Goal: Information Seeking & Learning: Learn about a topic

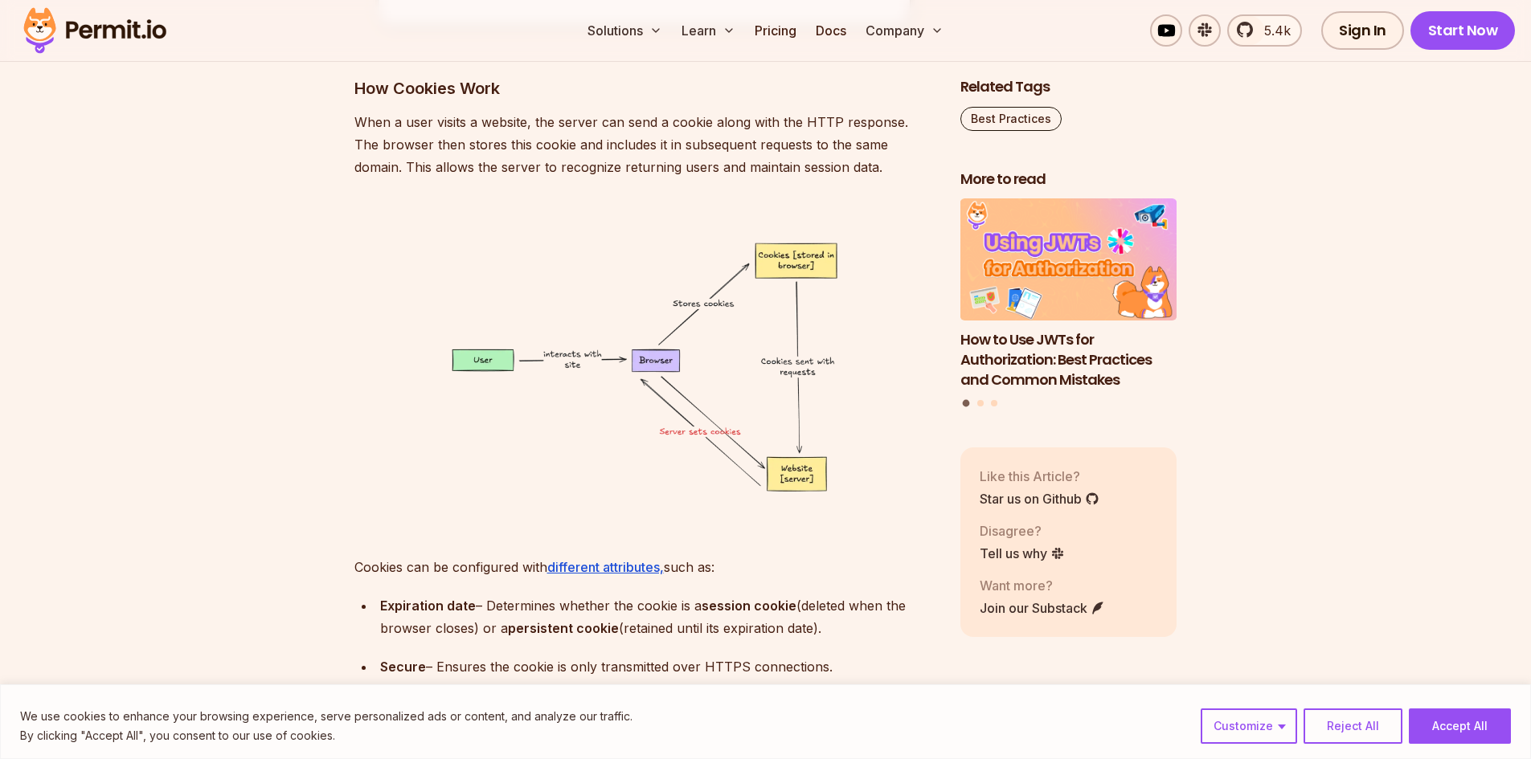
scroll to position [3975, 0]
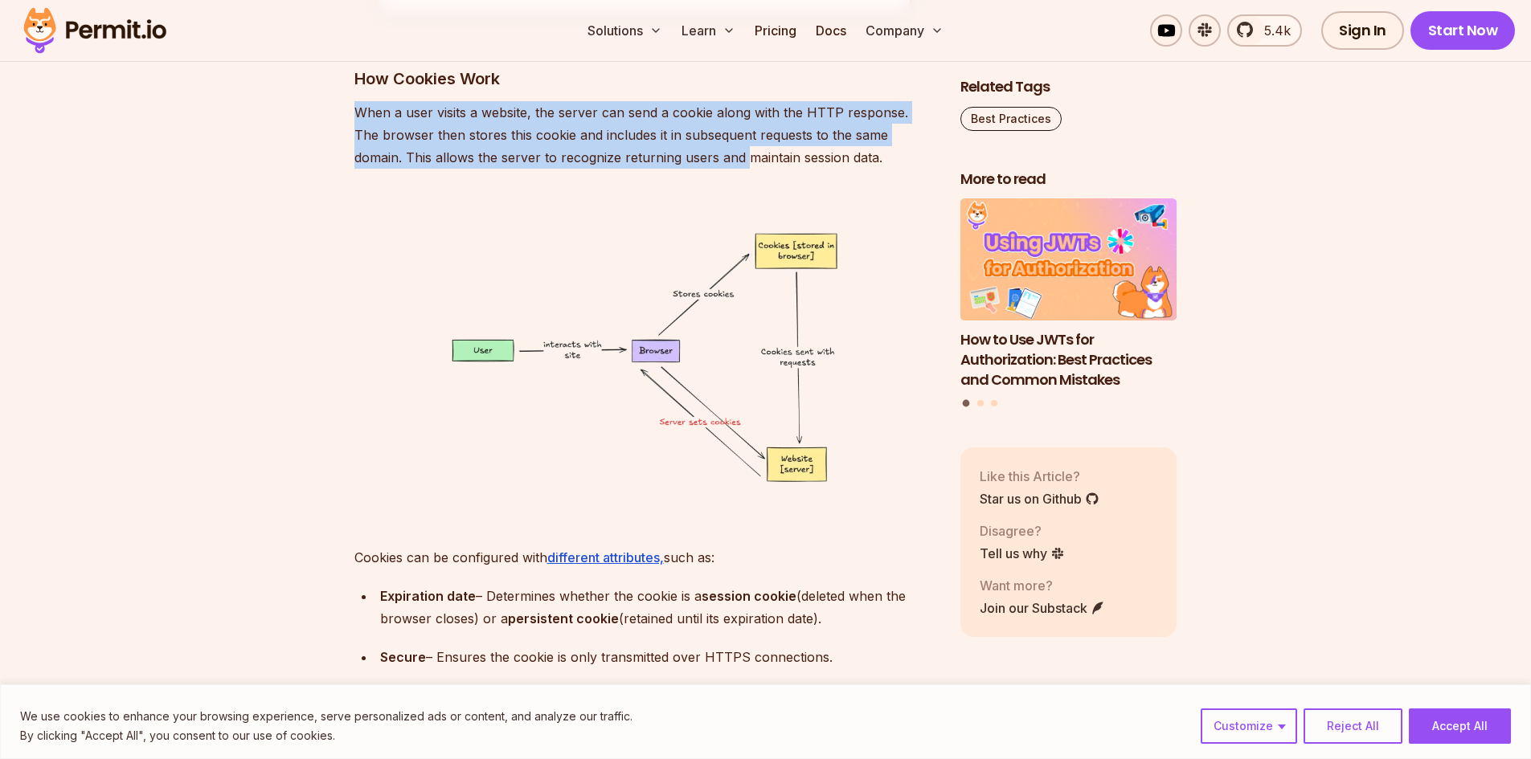
drag, startPoint x: 358, startPoint y: 113, endPoint x: 694, endPoint y: 157, distance: 339.4
click at [694, 157] on p "When a user visits a website, the server can send a cookie along with the HTTP …" at bounding box center [644, 134] width 580 height 67
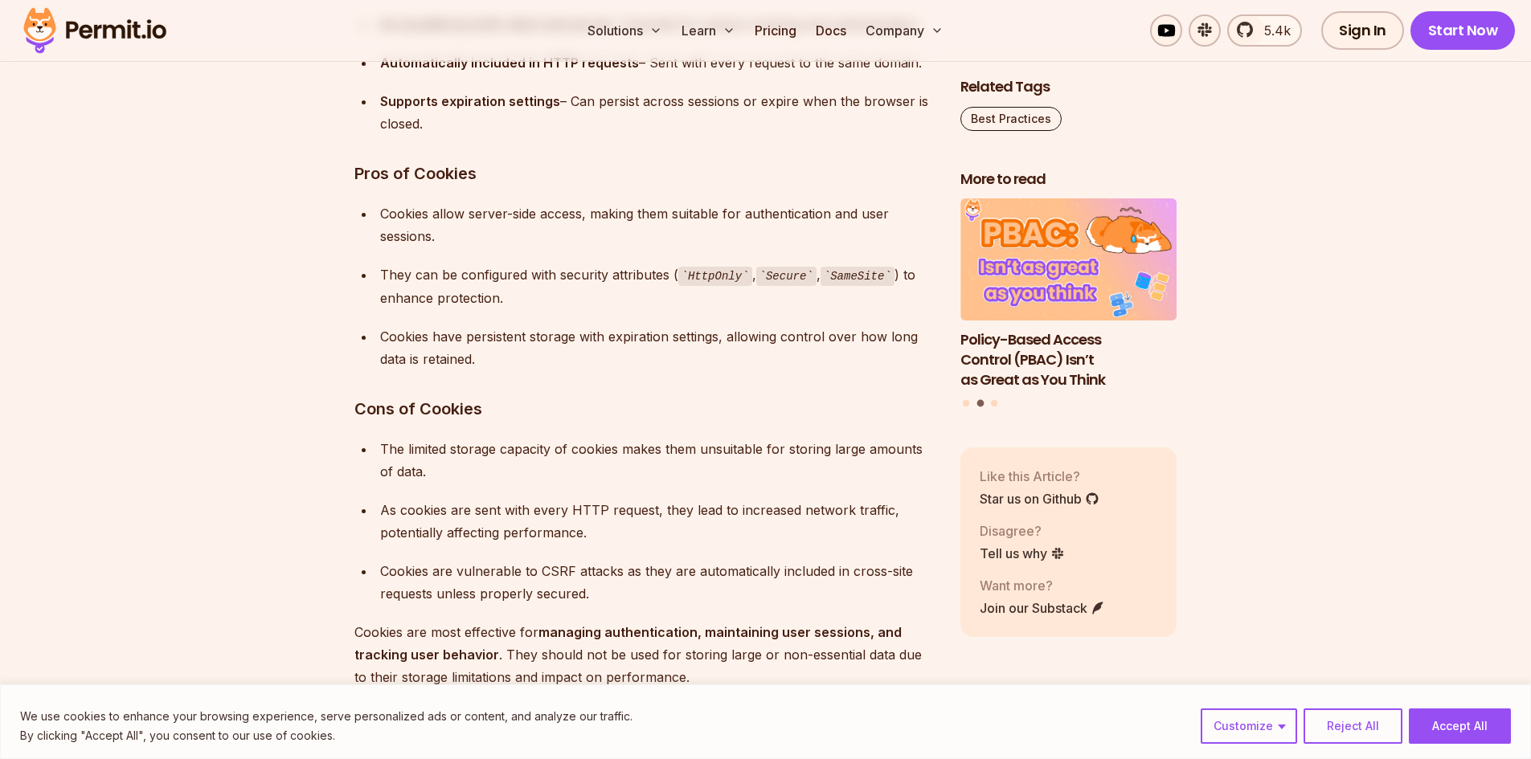
scroll to position [4939, 0]
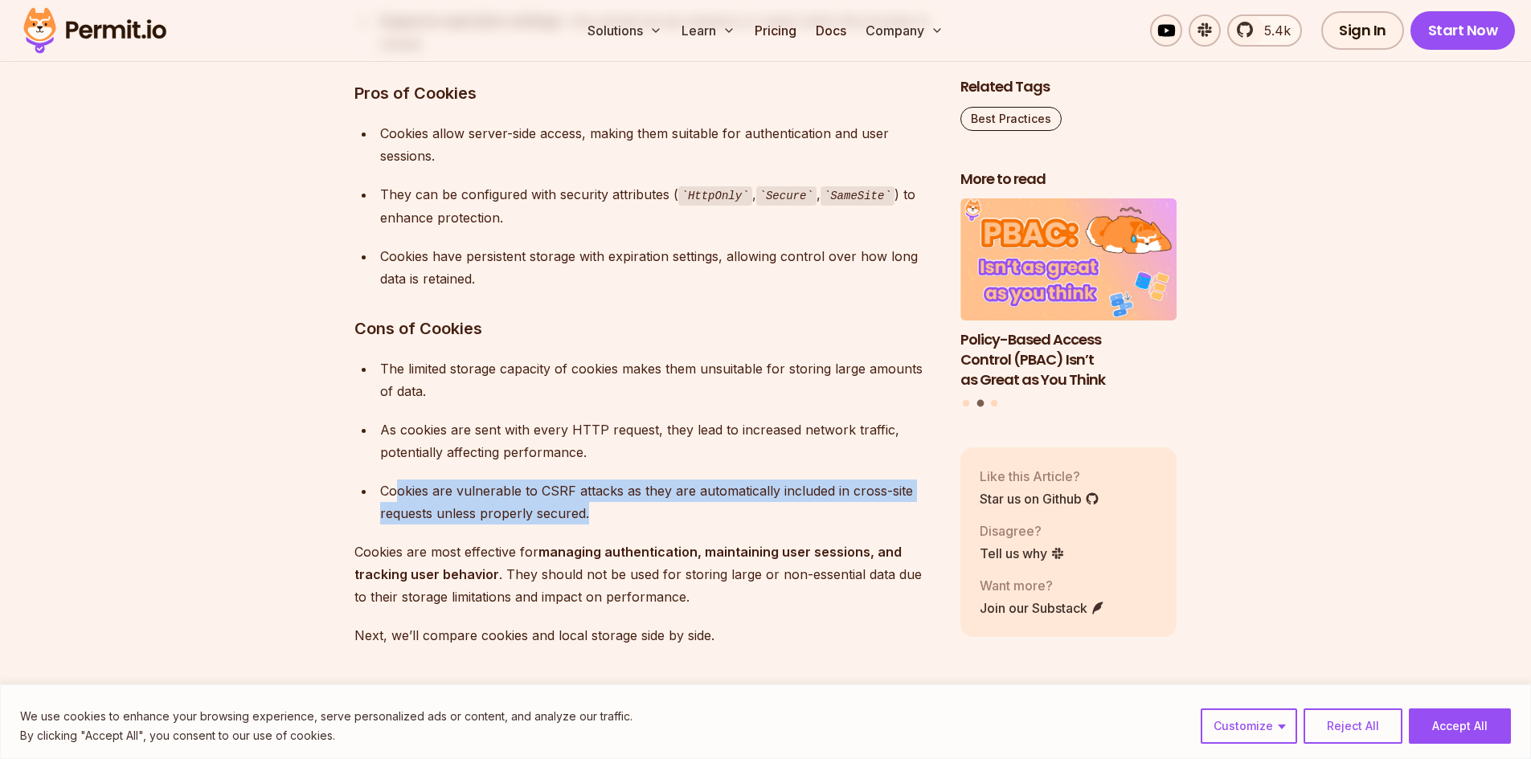
drag, startPoint x: 395, startPoint y: 488, endPoint x: 636, endPoint y: 505, distance: 241.7
click at [636, 505] on div "Cookies are vulnerable to CSRF attacks as they are automatically included in cr…" at bounding box center [657, 502] width 554 height 45
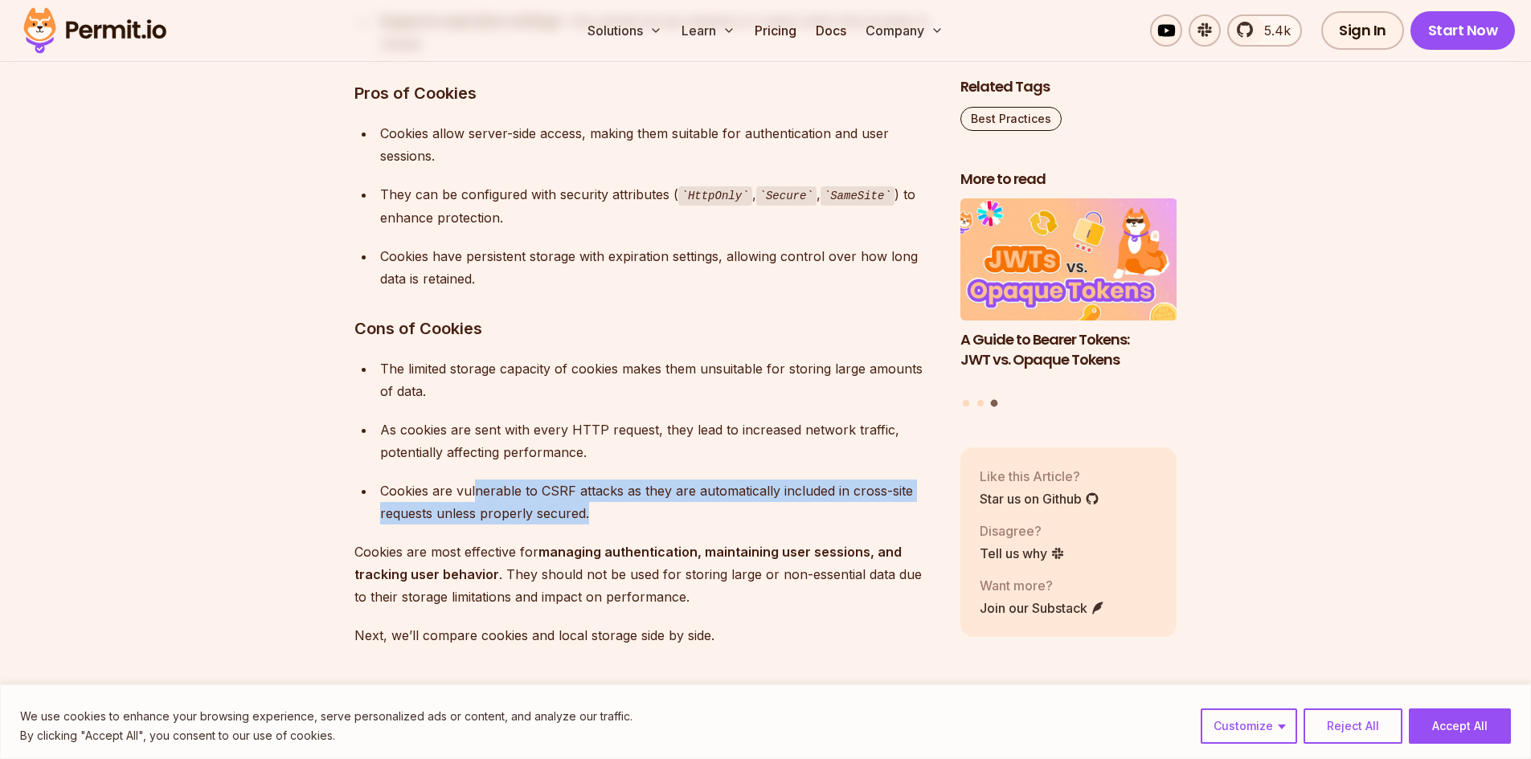
drag, startPoint x: 473, startPoint y: 488, endPoint x: 586, endPoint y: 510, distance: 114.7
click at [586, 510] on div "Cookies are vulnerable to CSRF attacks as they are automatically included in cr…" at bounding box center [657, 502] width 554 height 45
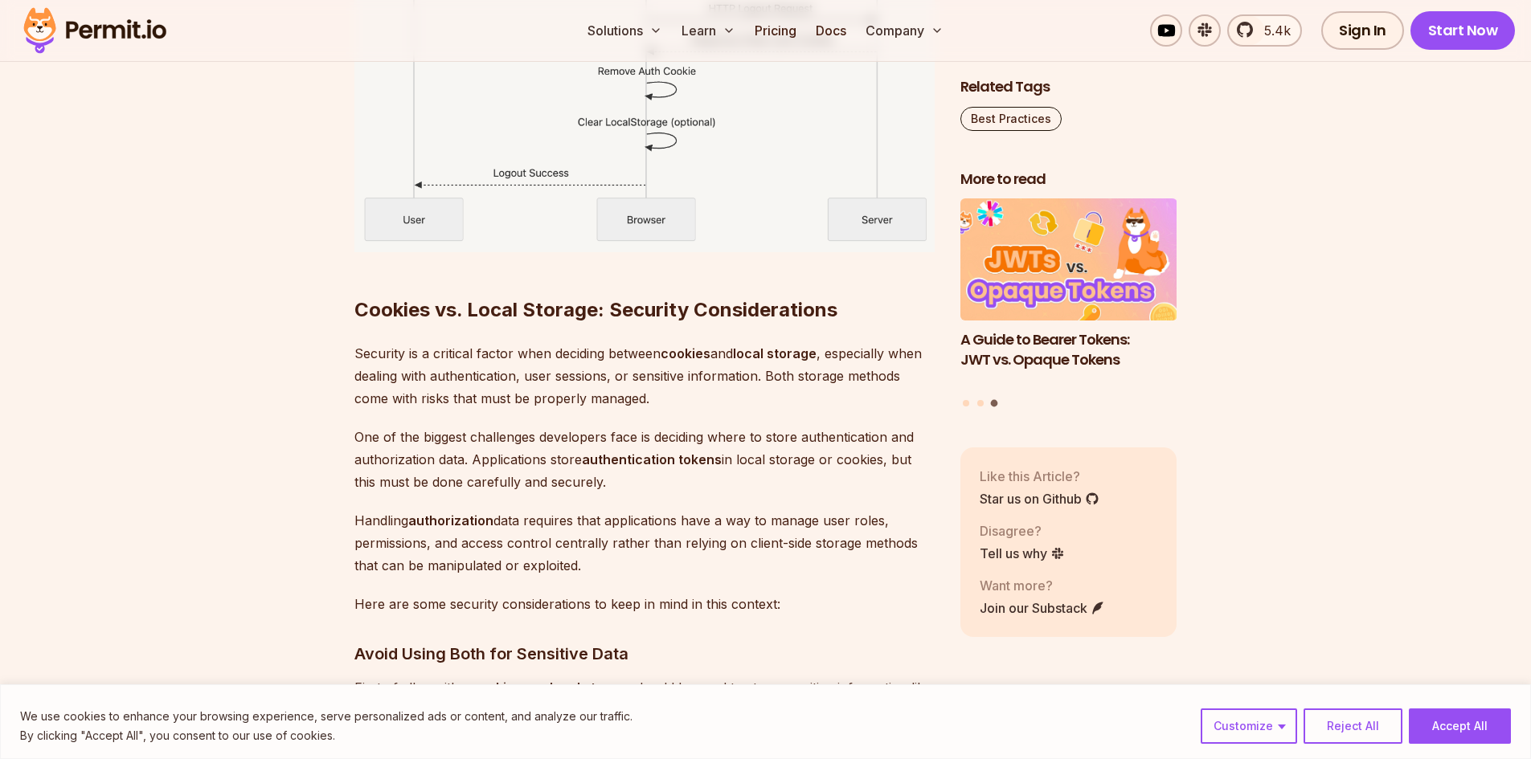
scroll to position [7832, 0]
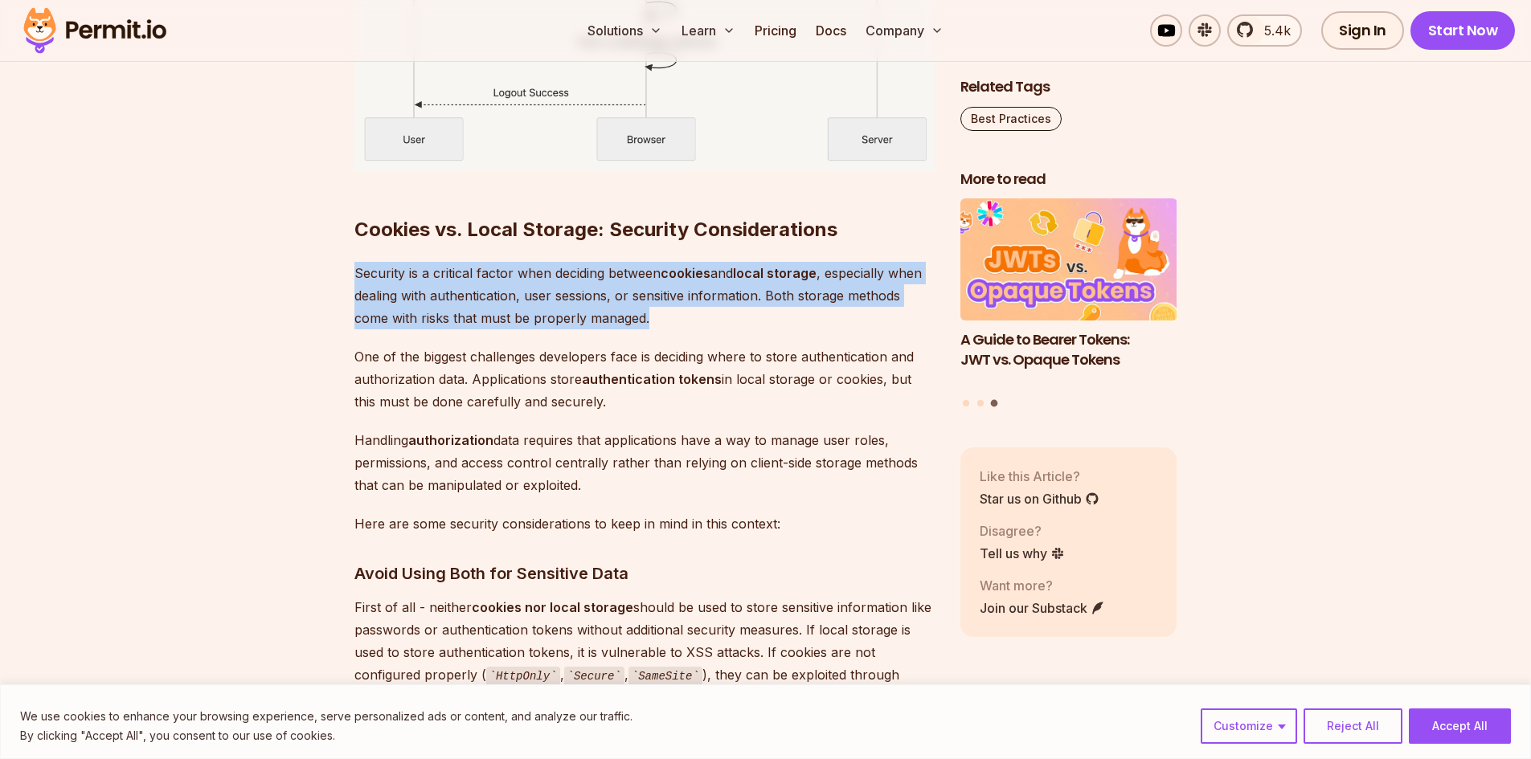
drag, startPoint x: 355, startPoint y: 268, endPoint x: 713, endPoint y: 318, distance: 361.0
click at [713, 318] on p "Security is a critical factor when deciding between cookies and local storage ,…" at bounding box center [644, 295] width 580 height 67
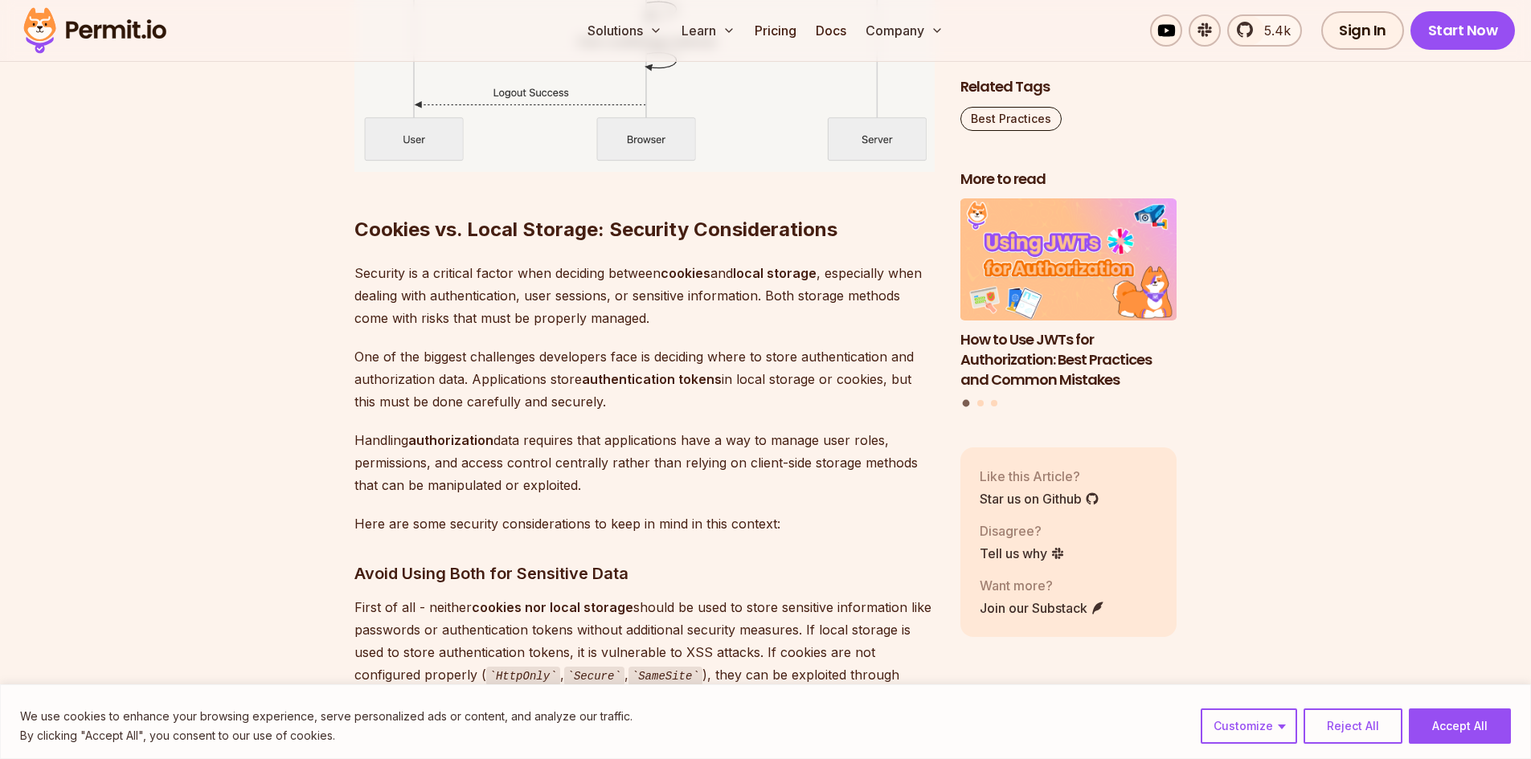
drag, startPoint x: 380, startPoint y: 354, endPoint x: 684, endPoint y: 398, distance: 306.9
click at [684, 398] on p "One of the biggest challenges developers face is deciding where to store authen…" at bounding box center [644, 378] width 580 height 67
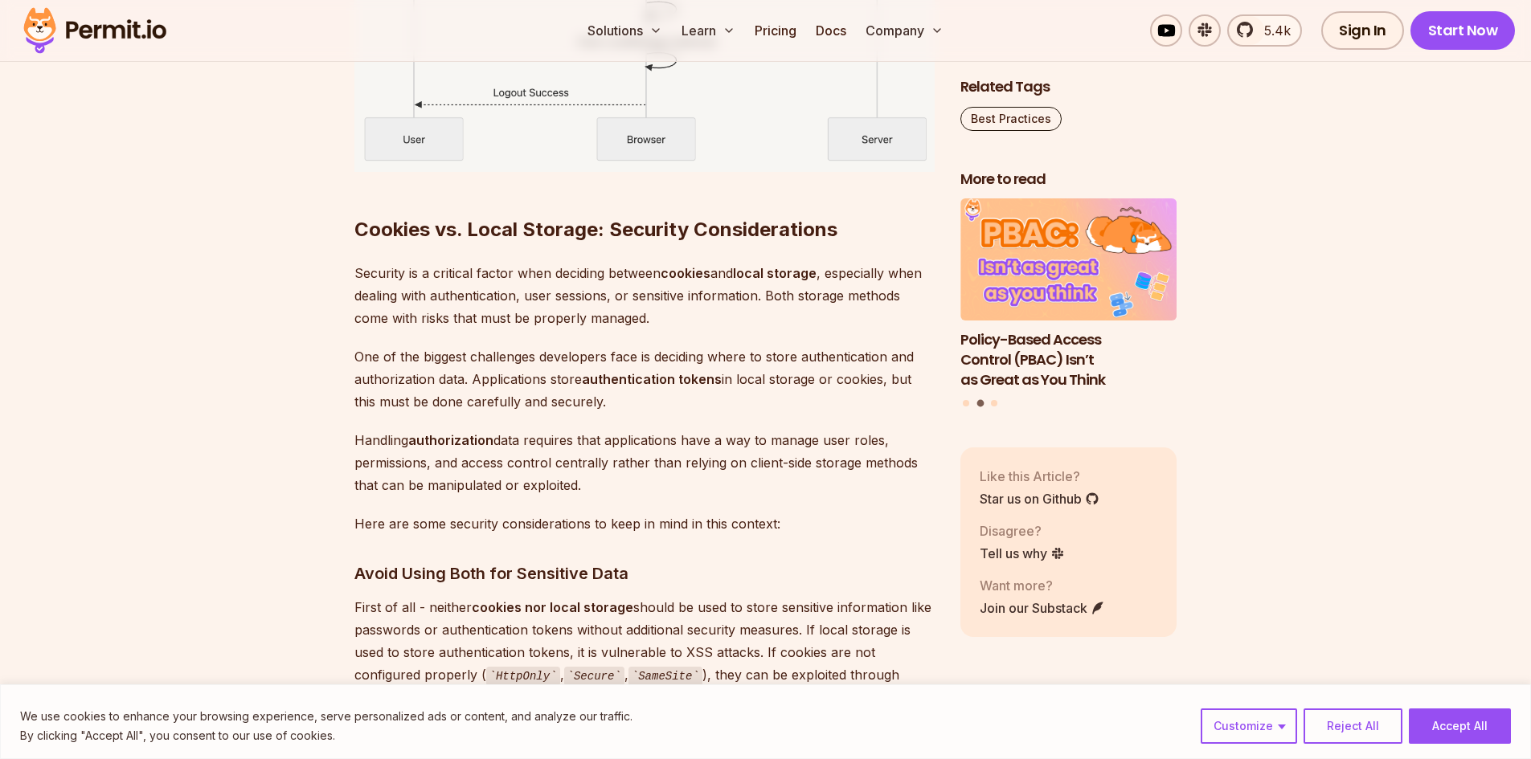
drag, startPoint x: 370, startPoint y: 443, endPoint x: 639, endPoint y: 483, distance: 271.2
click at [639, 483] on p "Handling authorization data requires that applications have a way to manage use…" at bounding box center [644, 462] width 580 height 67
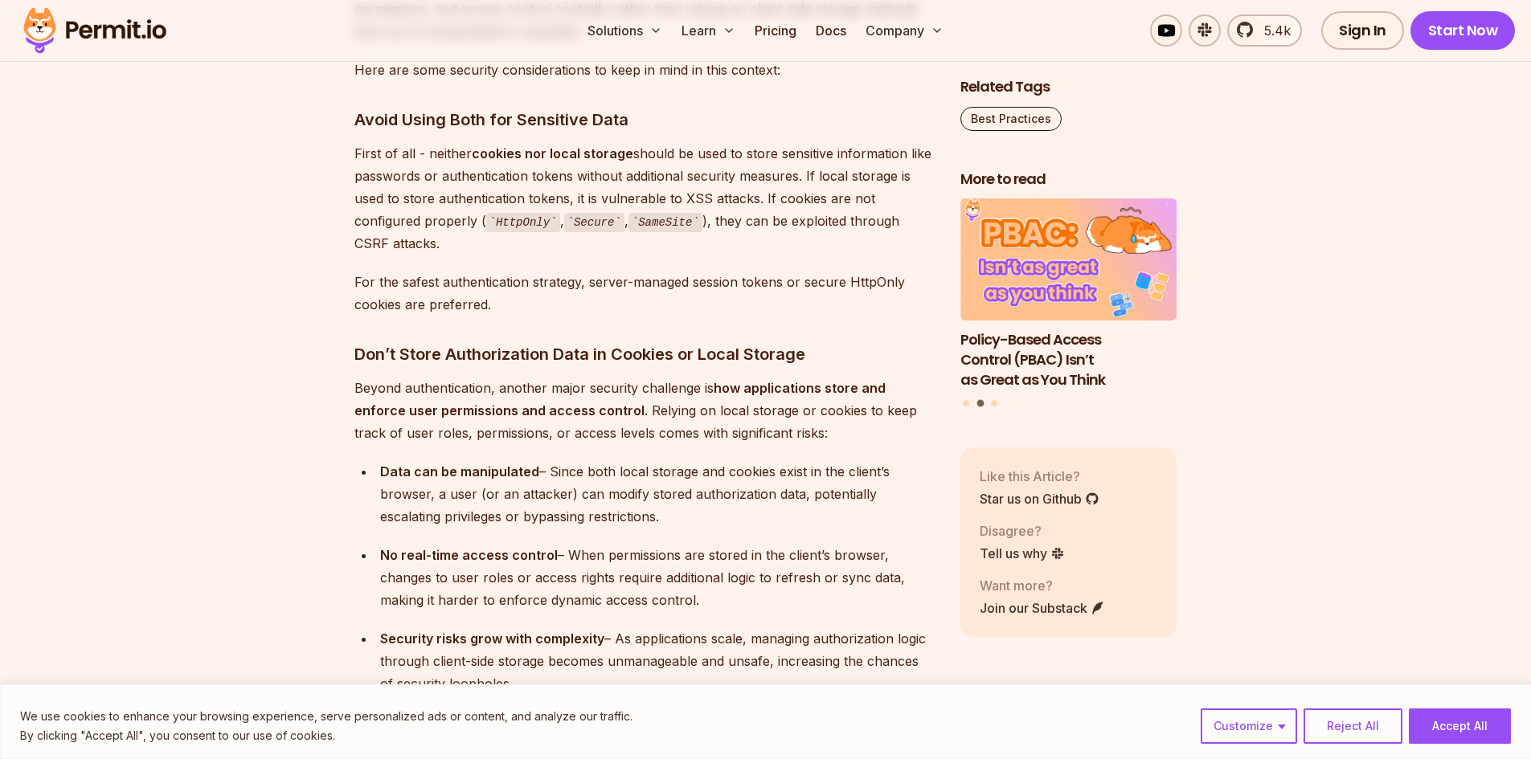
scroll to position [8314, 0]
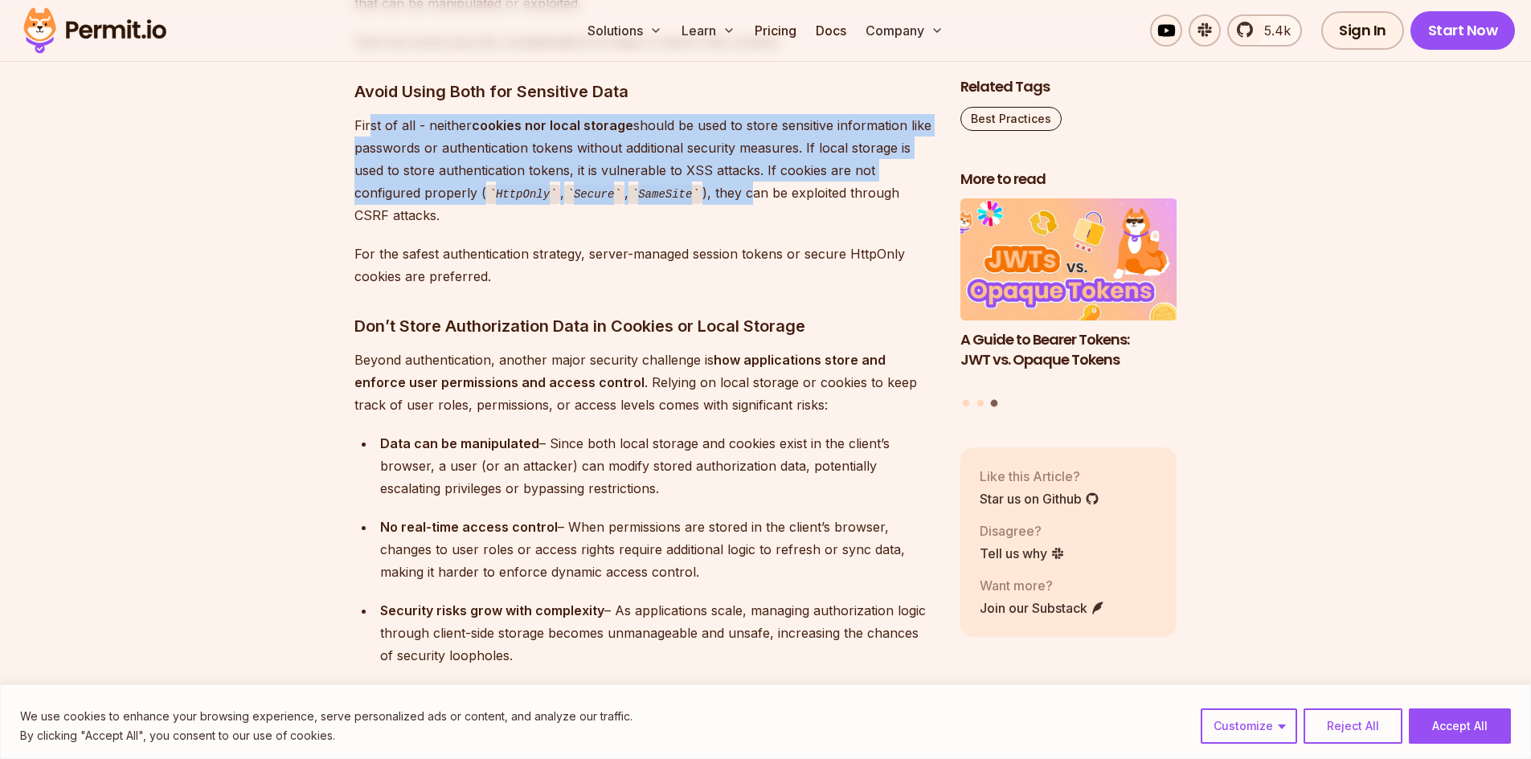
drag, startPoint x: 372, startPoint y: 123, endPoint x: 736, endPoint y: 187, distance: 369.6
click at [736, 187] on p "First of all - neither cookies nor local storage should be used to store sensit…" at bounding box center [644, 170] width 580 height 113
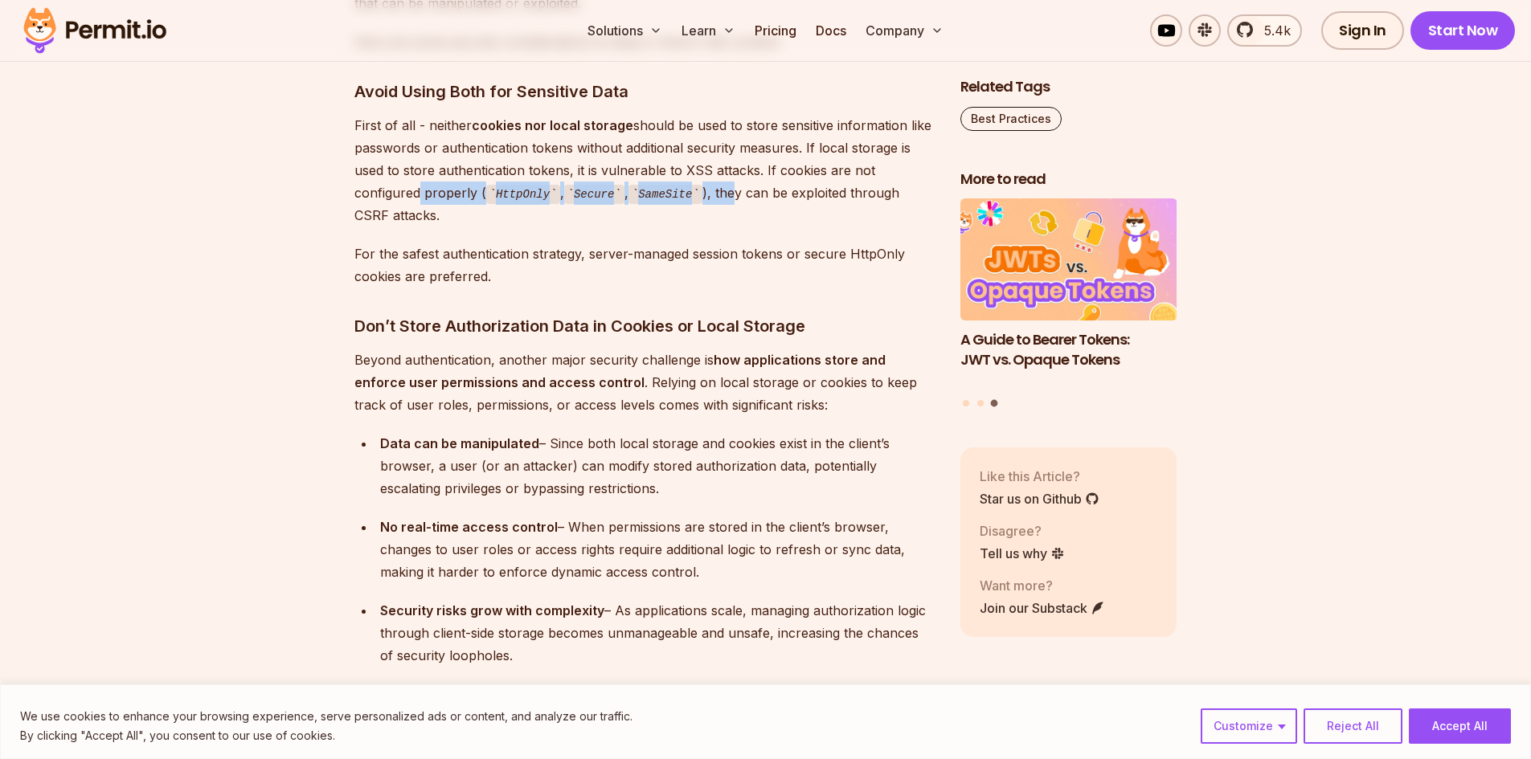
drag, startPoint x: 411, startPoint y: 190, endPoint x: 723, endPoint y: 193, distance: 312.5
click at [723, 193] on p "First of all - neither cookies nor local storage should be used to store sensit…" at bounding box center [644, 170] width 580 height 113
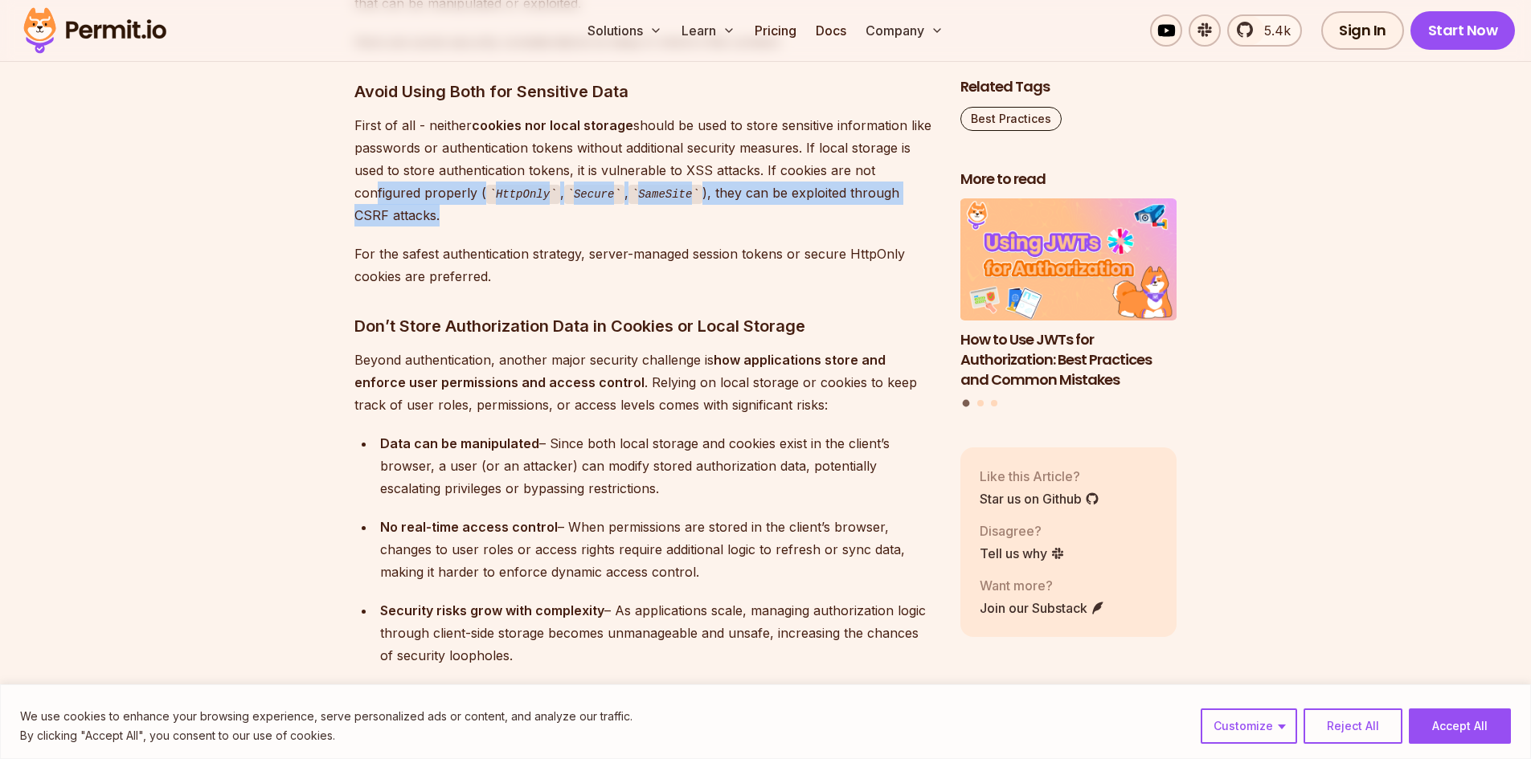
drag, startPoint x: 370, startPoint y: 191, endPoint x: 480, endPoint y: 219, distance: 112.8
click at [480, 219] on p "First of all - neither cookies nor local storage should be used to store sensit…" at bounding box center [644, 170] width 580 height 113
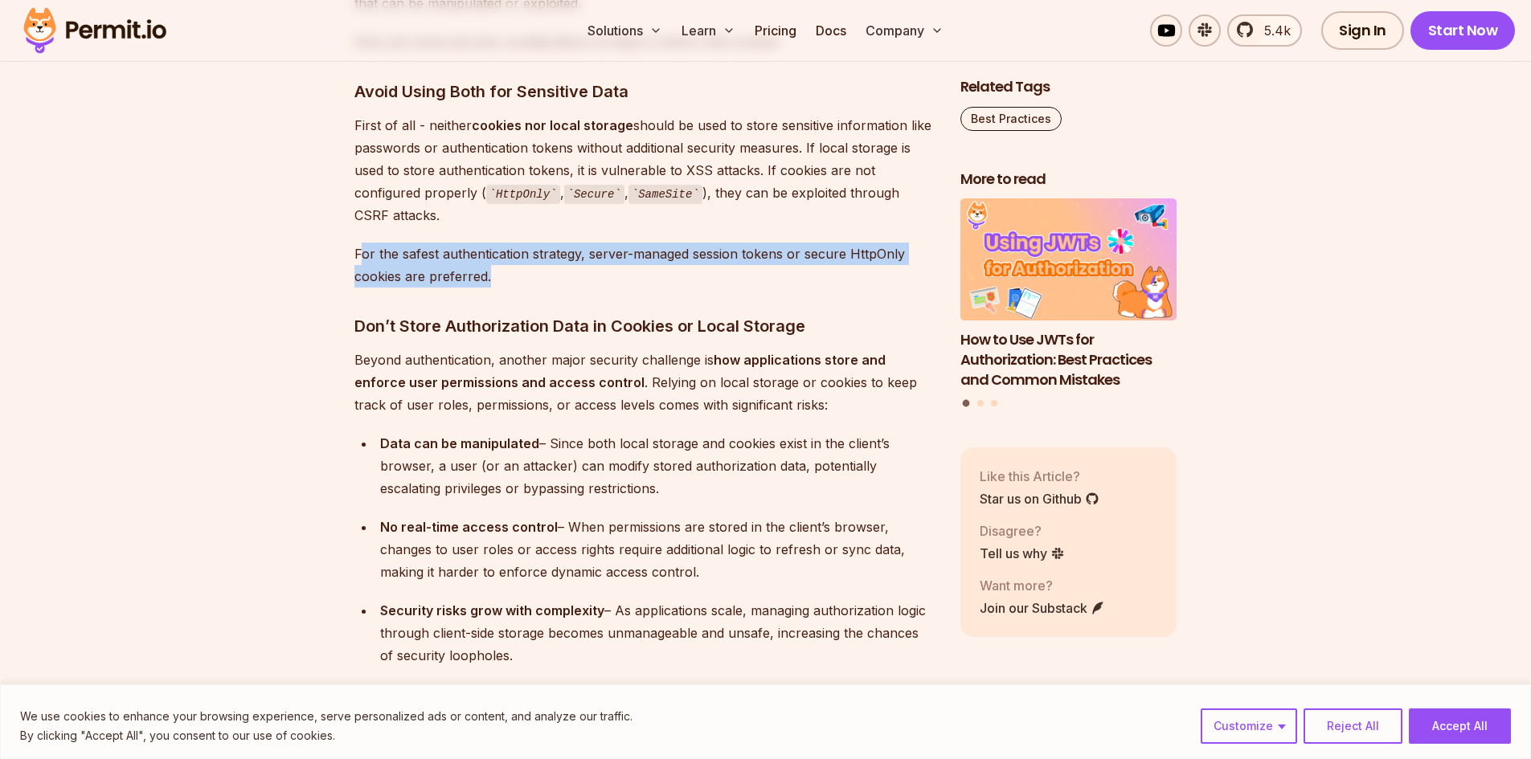
drag, startPoint x: 362, startPoint y: 255, endPoint x: 777, endPoint y: 285, distance: 416.5
click at [777, 285] on p "For the safest authentication strategy, server-managed session tokens or secure…" at bounding box center [644, 265] width 580 height 45
drag, startPoint x: 493, startPoint y: 254, endPoint x: 789, endPoint y: 255, distance: 295.7
click at [789, 255] on p "For the safest authentication strategy, server-managed session tokens or secure…" at bounding box center [644, 265] width 580 height 45
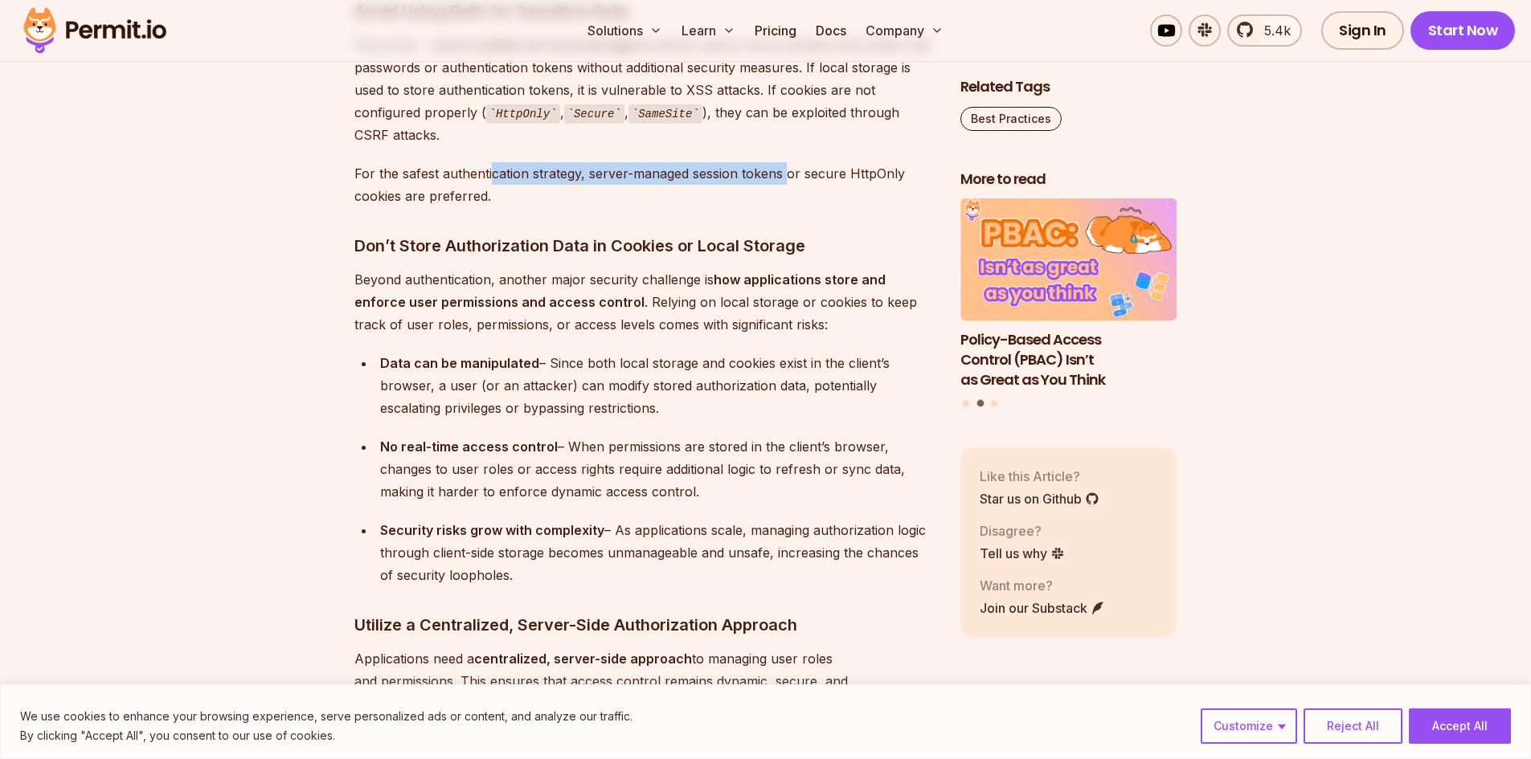
scroll to position [8474, 0]
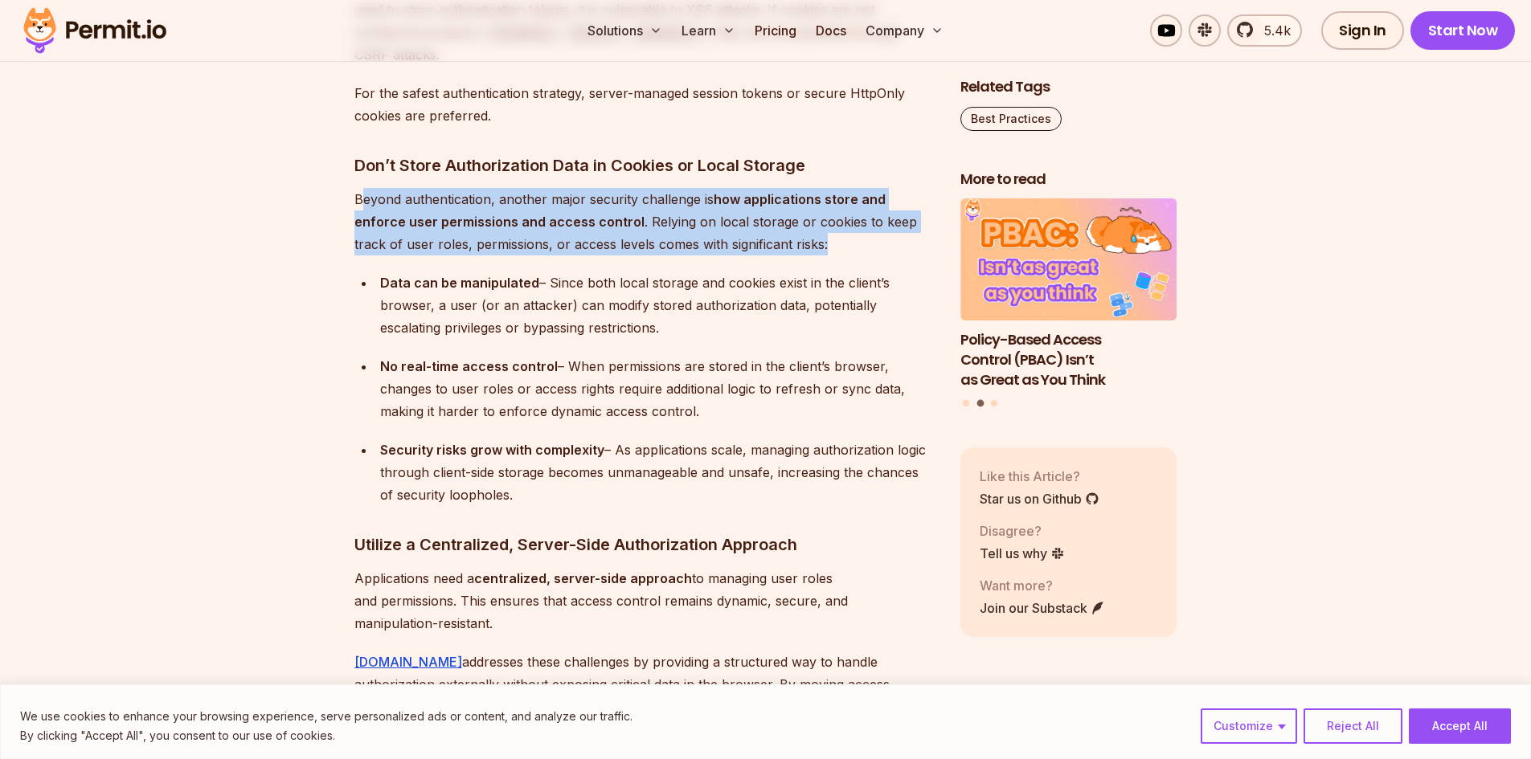
drag, startPoint x: 360, startPoint y: 195, endPoint x: 769, endPoint y: 243, distance: 411.7
click at [769, 243] on p "Beyond authentication, another major security challenge is how applications sto…" at bounding box center [644, 221] width 580 height 67
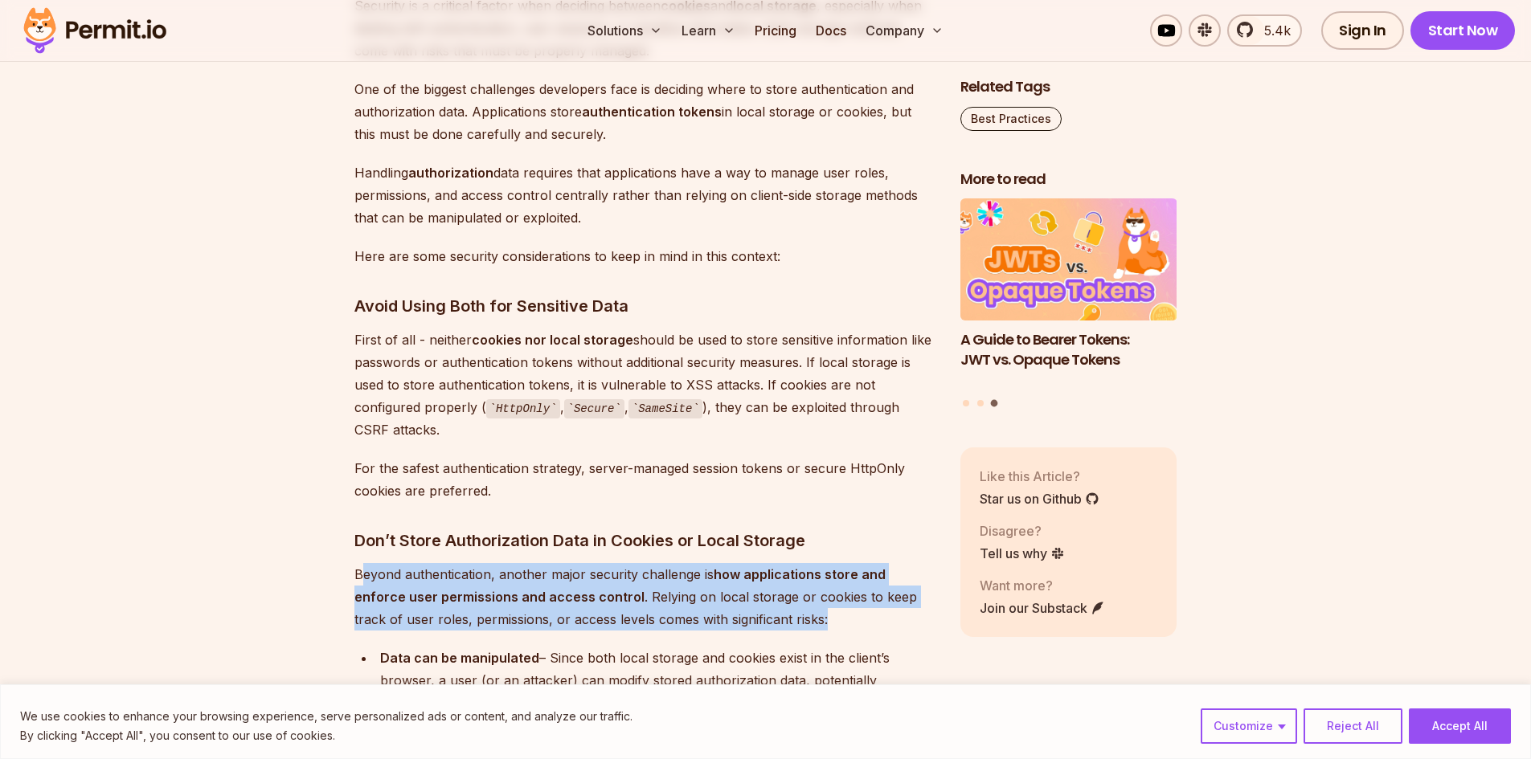
scroll to position [8073, 0]
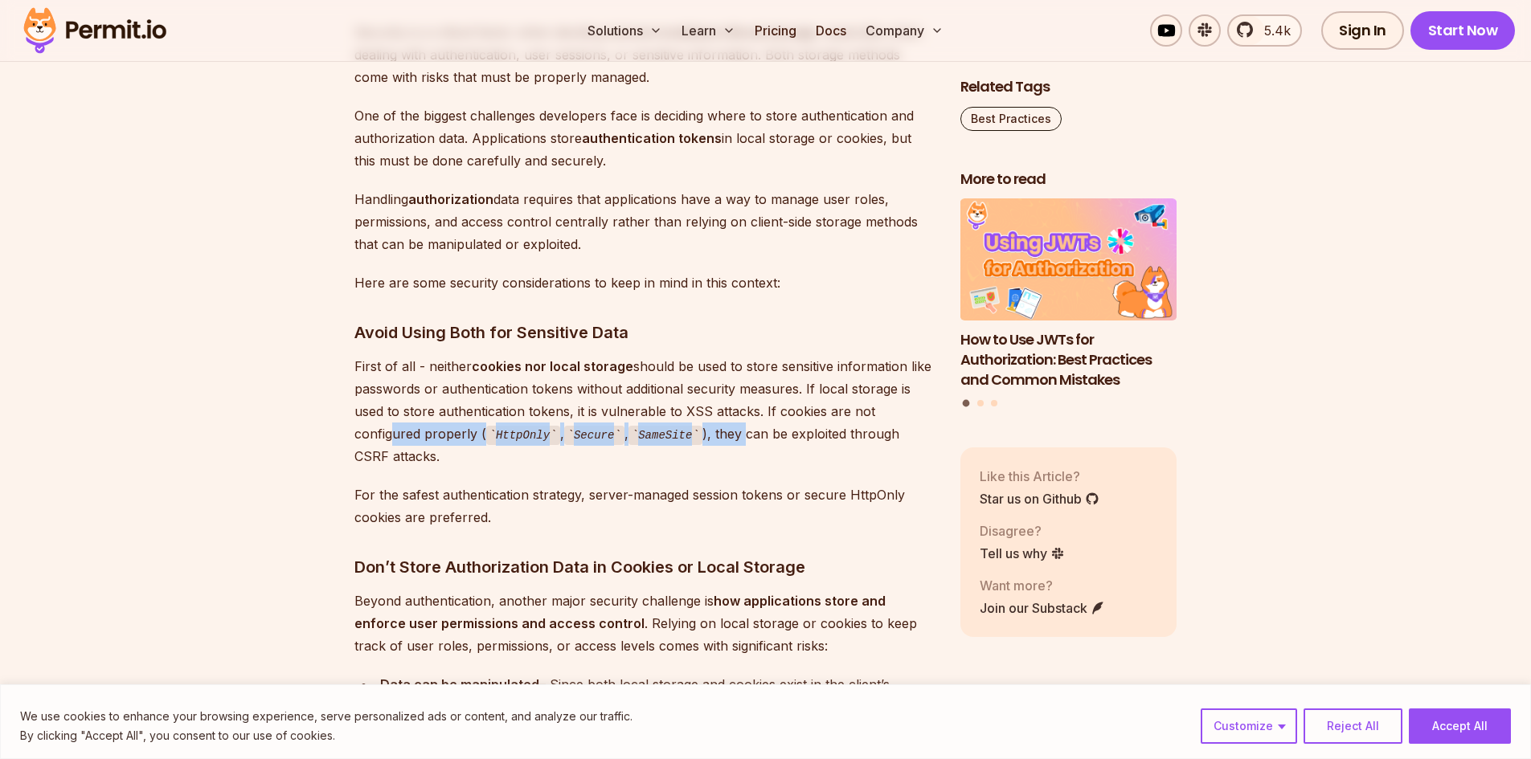
drag, startPoint x: 386, startPoint y: 434, endPoint x: 730, endPoint y: 435, distance: 344.7
click at [730, 435] on p "First of all - neither cookies nor local storage should be used to store sensit…" at bounding box center [644, 411] width 580 height 113
